Goal: Information Seeking & Learning: Find contact information

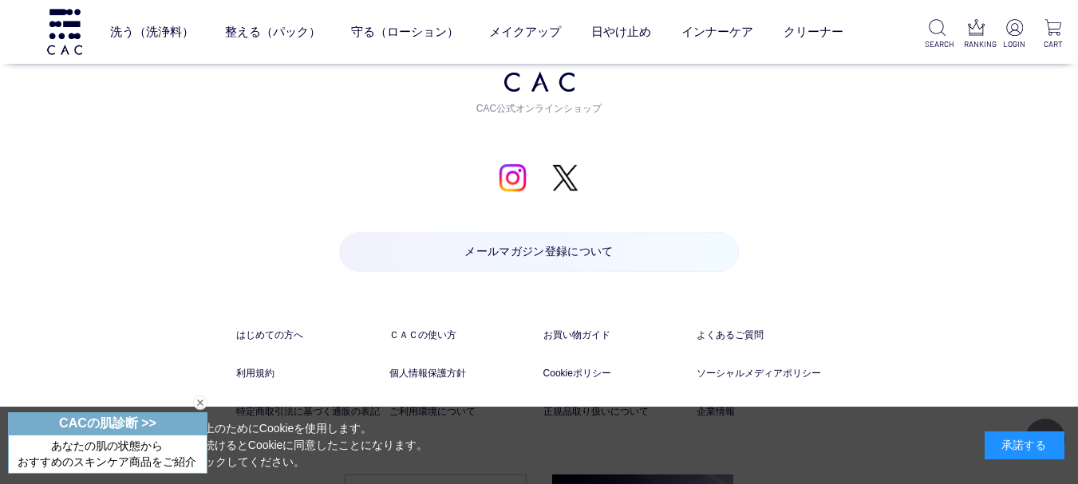
click at [203, 403] on div "閉じる" at bounding box center [200, 403] width 14 height 14
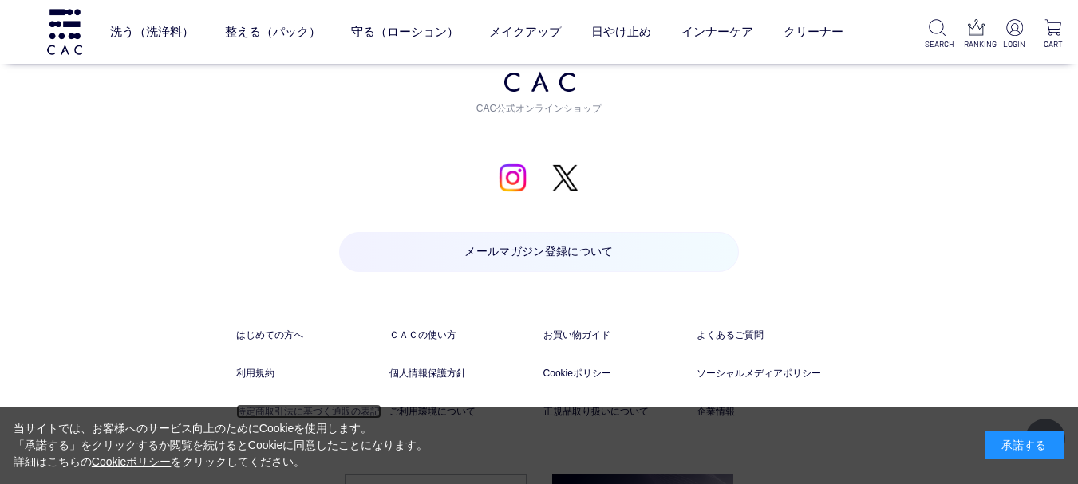
click at [268, 405] on link "特定商取引法に基づく通販の表記" at bounding box center [308, 411] width 145 height 14
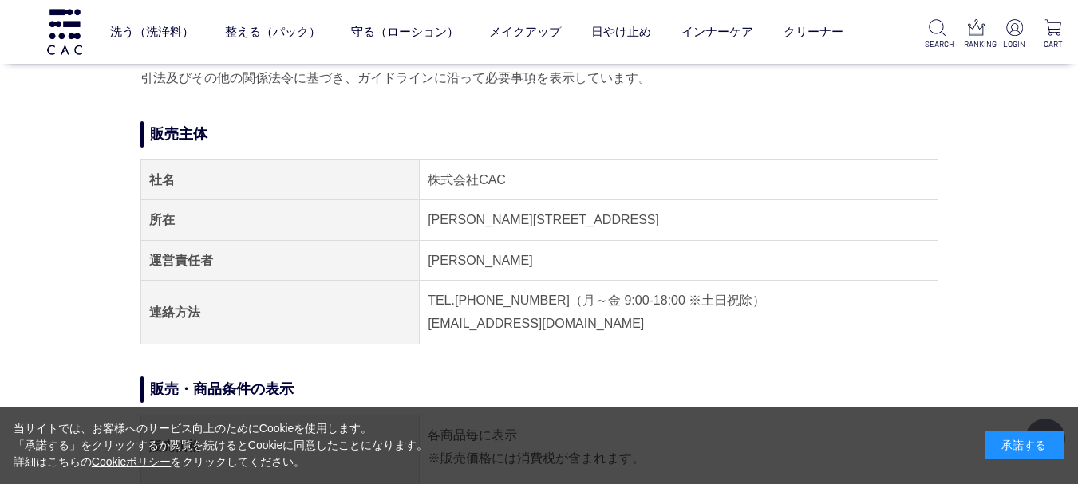
scroll to position [80, 0]
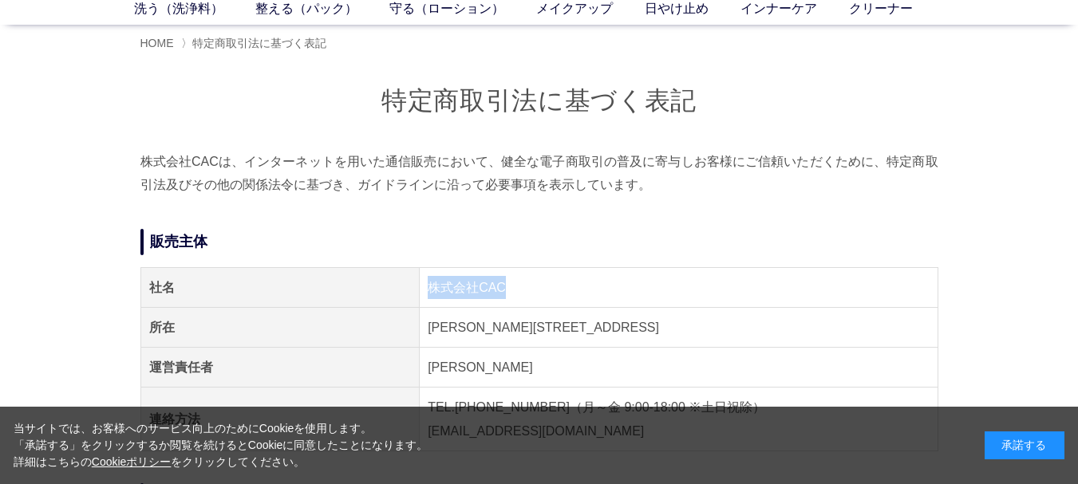
drag, startPoint x: 491, startPoint y: 283, endPoint x: 430, endPoint y: 289, distance: 61.7
click at [430, 289] on td "株式会社CAC" at bounding box center [679, 287] width 518 height 40
copy td "株式会社CAC"
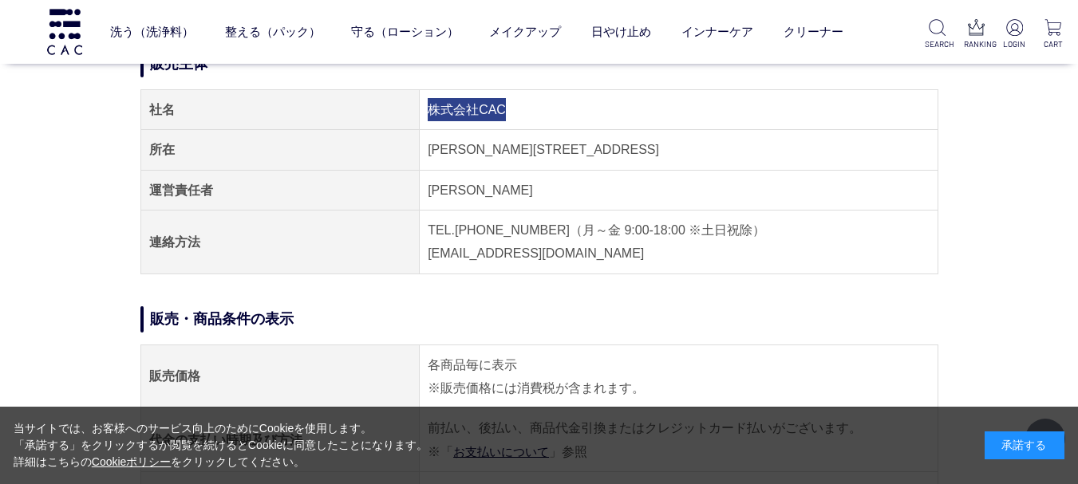
scroll to position [239, 0]
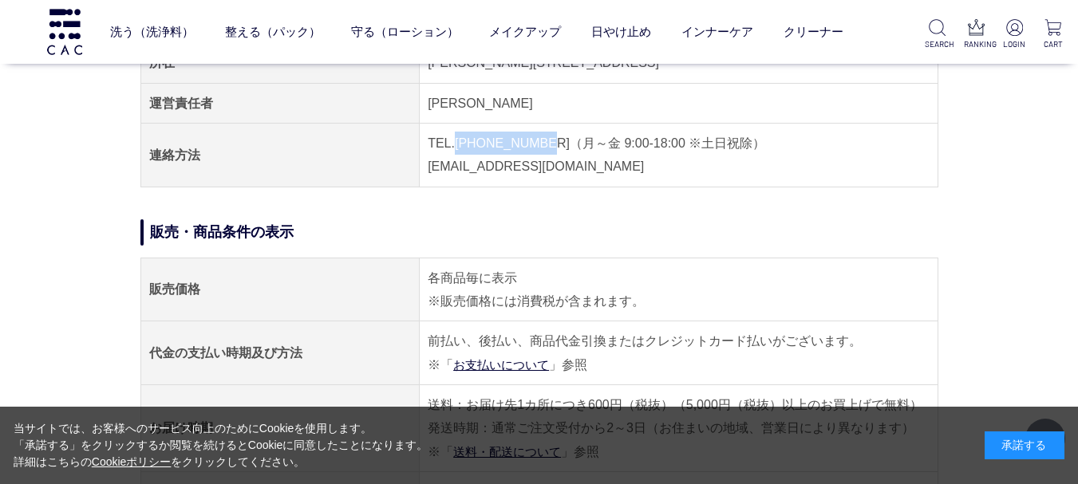
drag, startPoint x: 455, startPoint y: 143, endPoint x: 534, endPoint y: 148, distance: 79.2
click at [534, 148] on td "TEL.04-7153-3348（月～金 9:00-18:00 ※土日祝除） E-MAIL.acc@cac-cosme.co.jp" at bounding box center [679, 156] width 518 height 64
copy td "04-7153-3348"
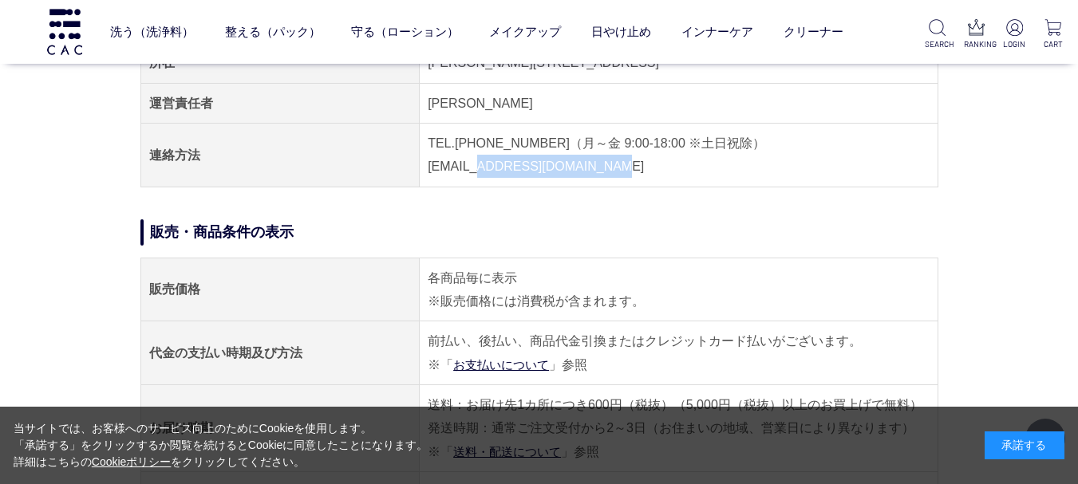
drag, startPoint x: 477, startPoint y: 167, endPoint x: 615, endPoint y: 170, distance: 138.0
click at [615, 170] on td "TEL.04-7153-3348（月～金 9:00-18:00 ※土日祝除） E-MAIL.acc@cac-cosme.co.jp" at bounding box center [679, 156] width 518 height 64
copy td "acc@cac-cosme.co.jp"
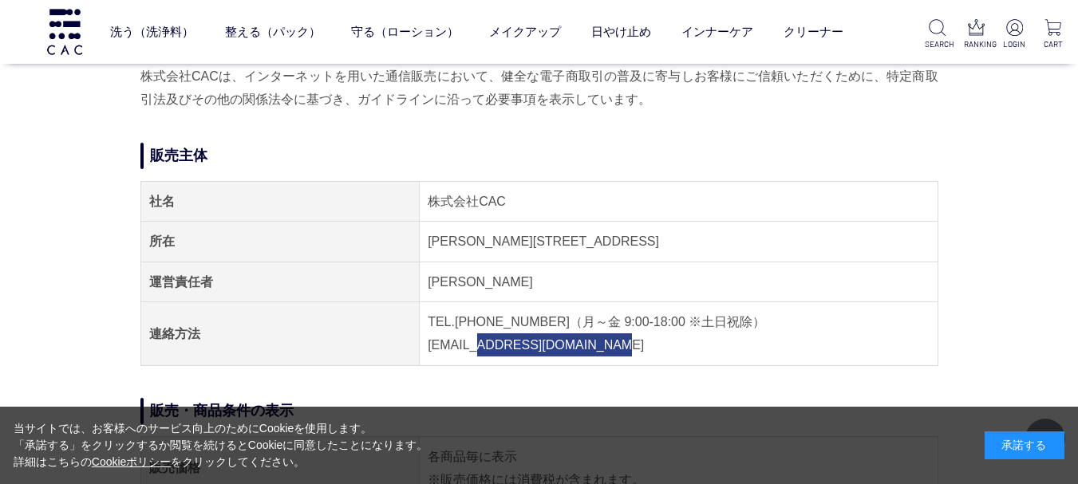
scroll to position [0, 0]
